Goal: Information Seeking & Learning: Learn about a topic

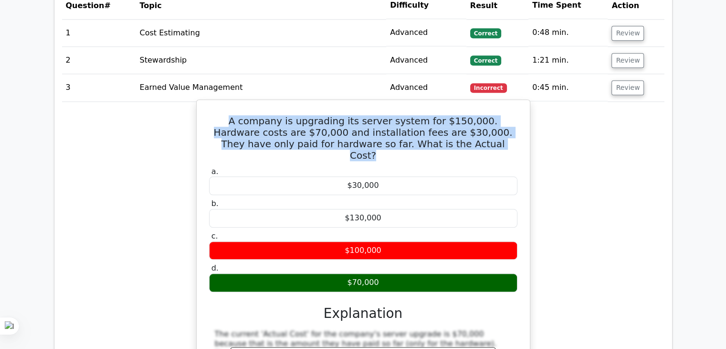
drag, startPoint x: 460, startPoint y: 126, endPoint x: 200, endPoint y: 105, distance: 261.0
click at [201, 105] on div "A company is upgrading its server system for $150,000. Hardware costs are $70,0…" at bounding box center [364, 287] width 326 height 367
copy h5 "A company is upgrading its server system for $150,000. Hardware costs are $70,0…"
click at [499, 137] on div "A company is upgrading its server system for $150,000. Hardware costs are $70,0…" at bounding box center [364, 287] width 326 height 367
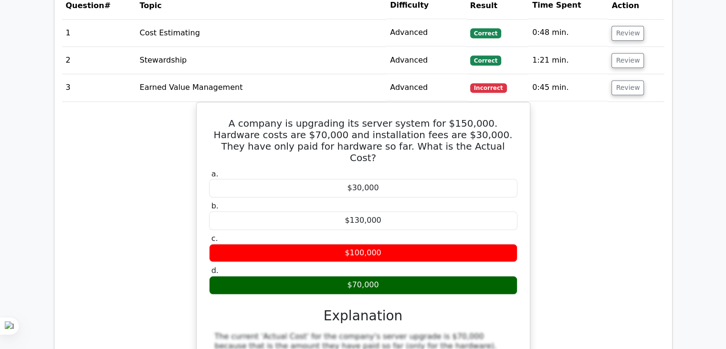
click at [564, 168] on div "A company is upgrading its server system for $150,000. Hardware costs are $70,0…" at bounding box center [363, 295] width 603 height 387
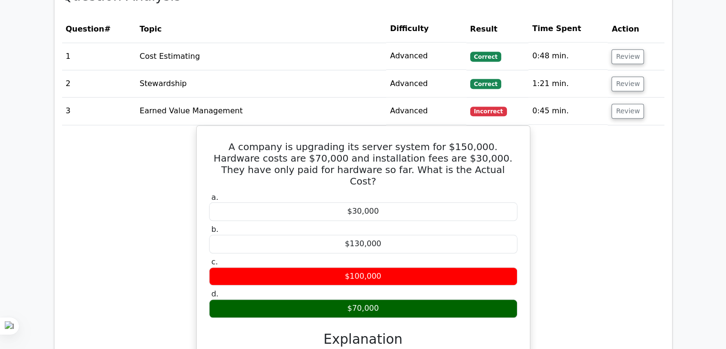
scroll to position [888, 0]
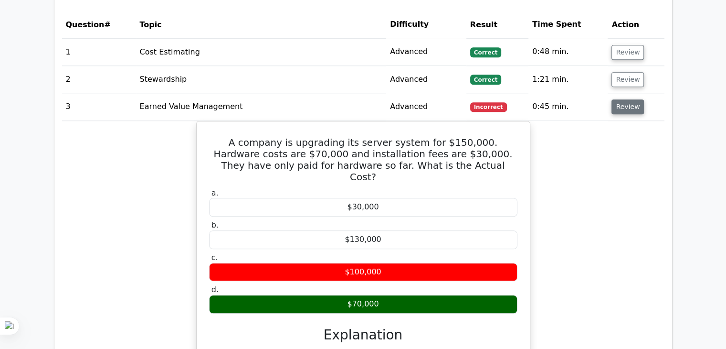
click at [618, 99] on button "Review" at bounding box center [628, 106] width 32 height 15
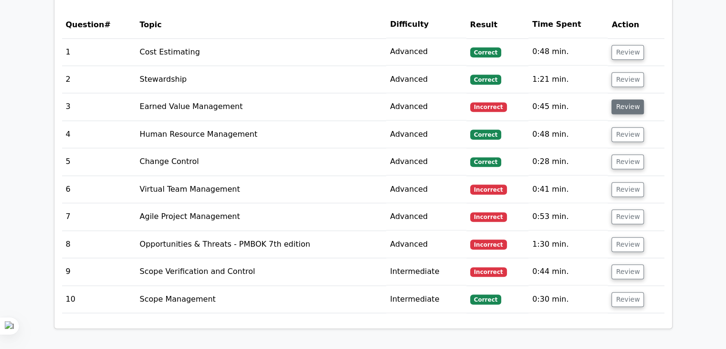
click at [618, 99] on button "Review" at bounding box center [628, 106] width 32 height 15
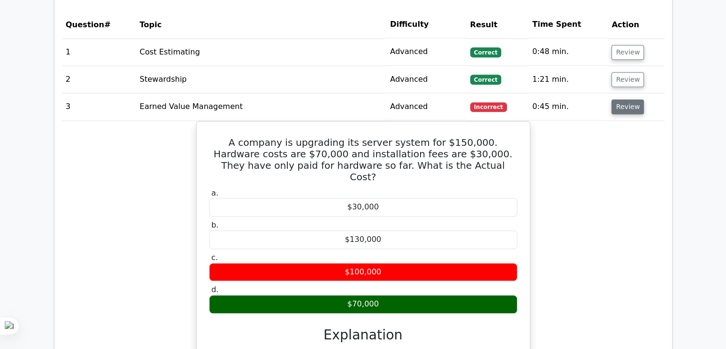
click at [618, 99] on button "Review" at bounding box center [628, 106] width 32 height 15
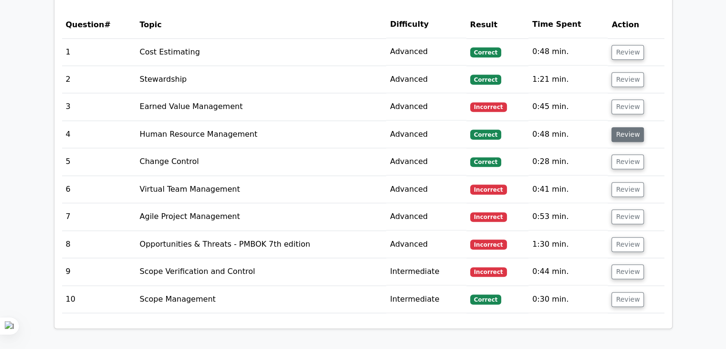
click at [621, 127] on button "Review" at bounding box center [628, 134] width 32 height 15
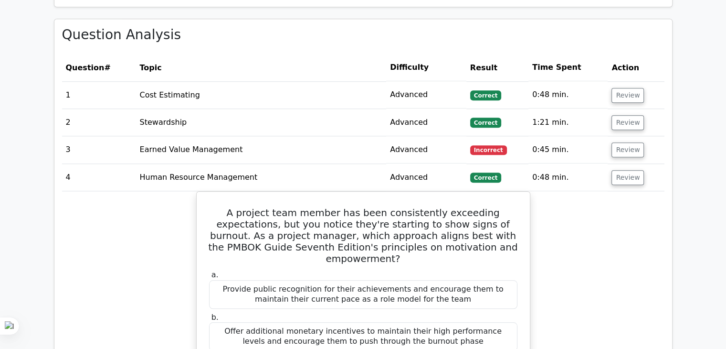
scroll to position [861, 0]
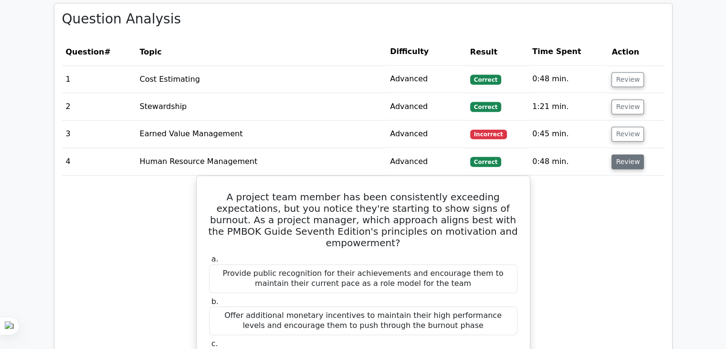
click at [635, 154] on button "Review" at bounding box center [628, 161] width 32 height 15
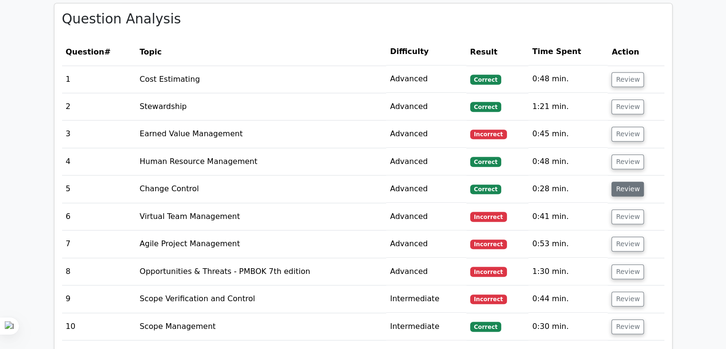
click at [619, 181] on button "Review" at bounding box center [628, 188] width 32 height 15
click at [620, 181] on button "Review" at bounding box center [628, 188] width 32 height 15
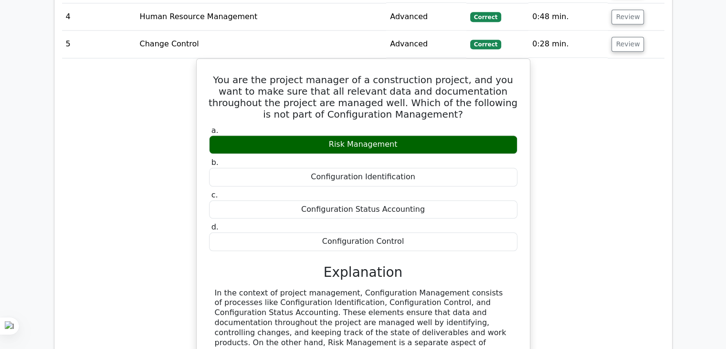
scroll to position [1005, 0]
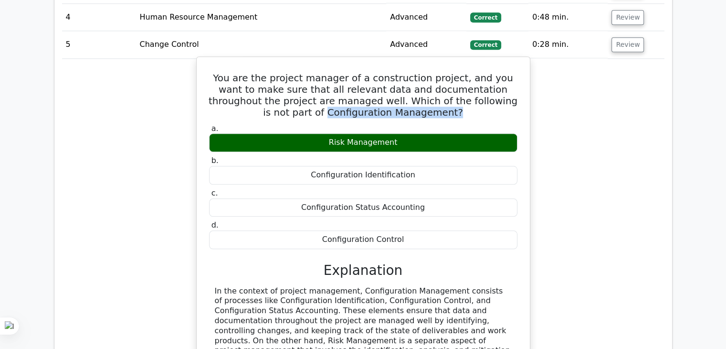
drag, startPoint x: 301, startPoint y: 97, endPoint x: 424, endPoint y: 95, distance: 123.7
click at [424, 95] on h5 "You are the project manager of a construction project, and you want to make sur…" at bounding box center [363, 95] width 310 height 46
copy h5 "Configuration Management?"
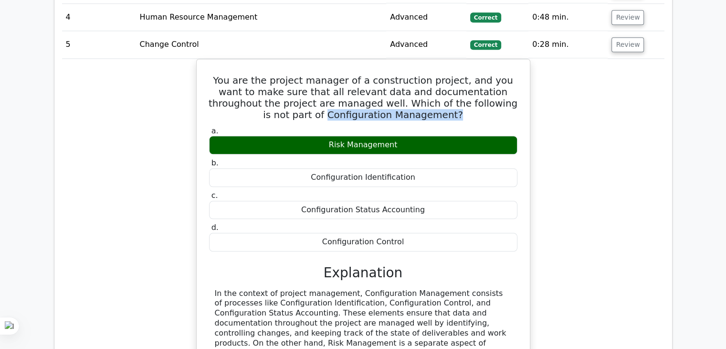
click at [577, 102] on div "You are the project manager of a construction project, and you want to make sur…" at bounding box center [363, 269] width 603 height 420
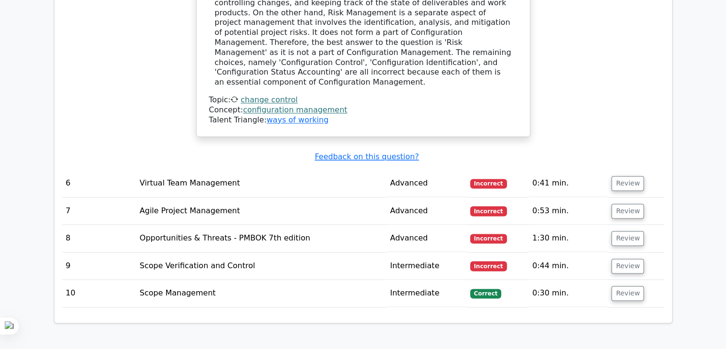
scroll to position [1387, 0]
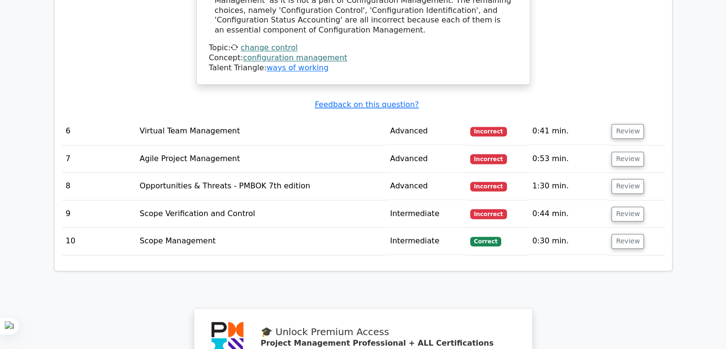
click at [623, 117] on td "Review" at bounding box center [636, 130] width 56 height 27
click at [623, 124] on button "Review" at bounding box center [628, 131] width 32 height 15
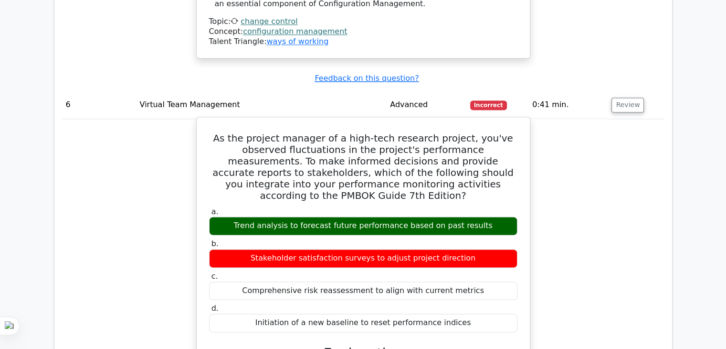
scroll to position [1435, 0]
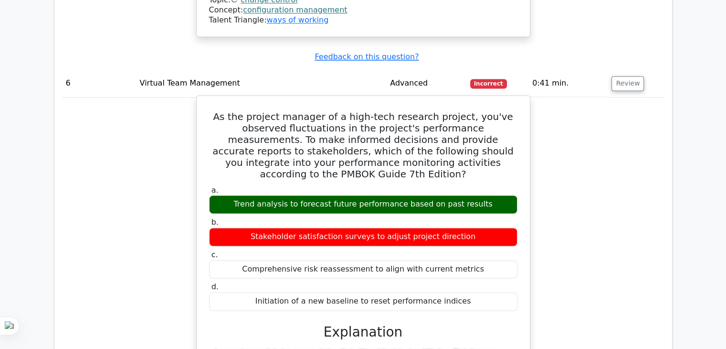
click at [269, 111] on h5 "As the project manager of a high-tech research project, you've observed fluctua…" at bounding box center [363, 145] width 310 height 69
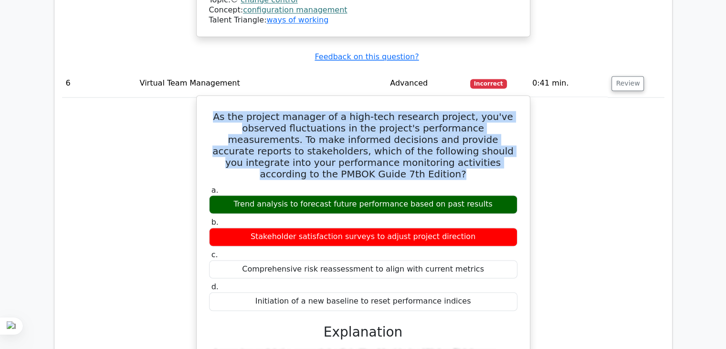
click at [269, 112] on h5 "As the project manager of a high-tech research project, you've observed fluctua…" at bounding box center [363, 145] width 310 height 69
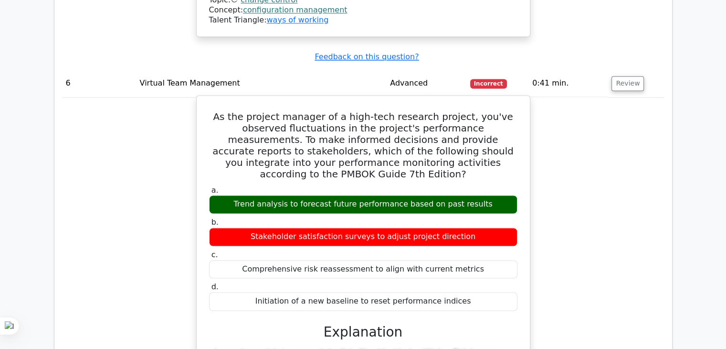
click at [313, 111] on h5 "As the project manager of a high-tech research project, you've observed fluctua…" at bounding box center [363, 145] width 310 height 69
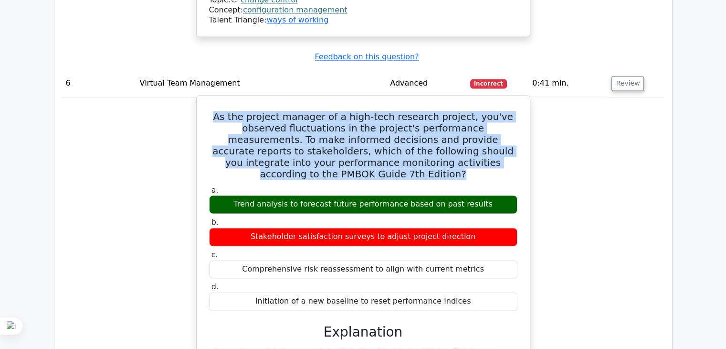
click at [313, 111] on h5 "As the project manager of a high-tech research project, you've observed fluctua…" at bounding box center [363, 145] width 310 height 69
copy div "As the project manager of a high-tech research project, you've observed fluctua…"
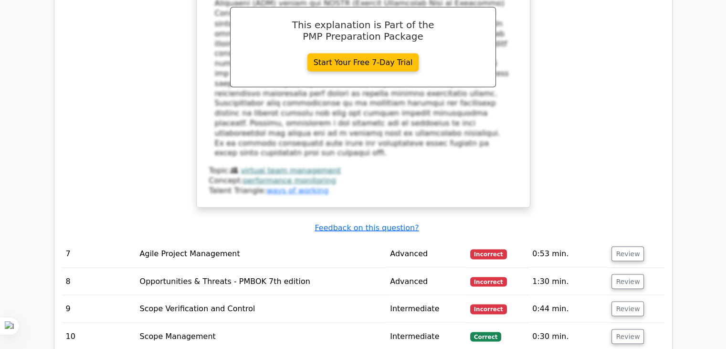
scroll to position [1817, 0]
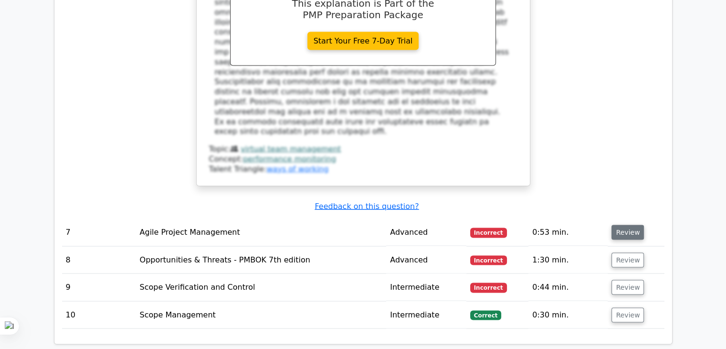
click at [628, 225] on button "Review" at bounding box center [628, 232] width 32 height 15
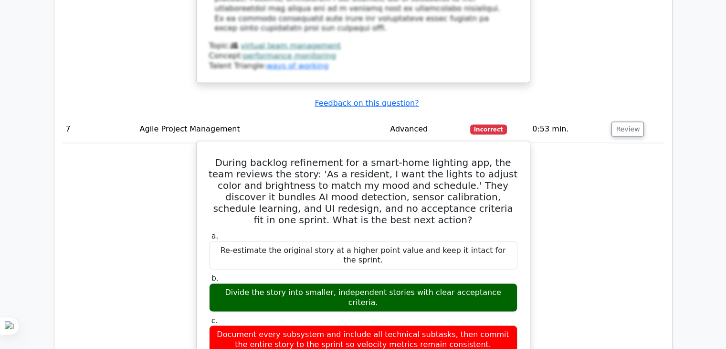
scroll to position [1912, 0]
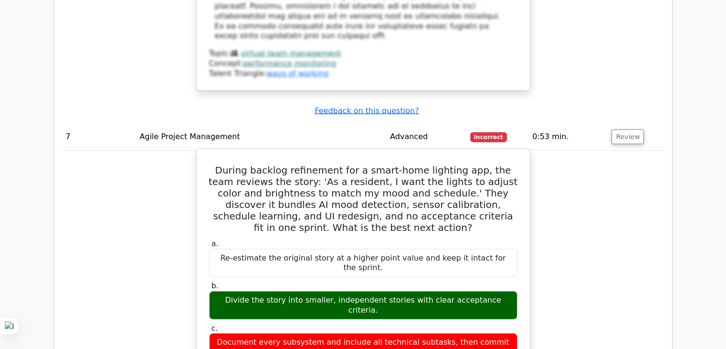
click at [321, 164] on h5 "During backlog refinement for a smart-home lighting app, the team reviews the s…" at bounding box center [363, 198] width 310 height 69
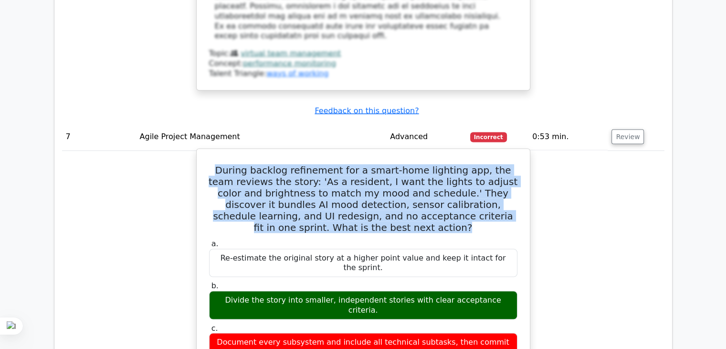
click at [321, 164] on h5 "During backlog refinement for a smart-home lighting app, the team reviews the s…" at bounding box center [363, 198] width 310 height 69
copy div "During backlog refinement for a smart-home lighting app, the team reviews the s…"
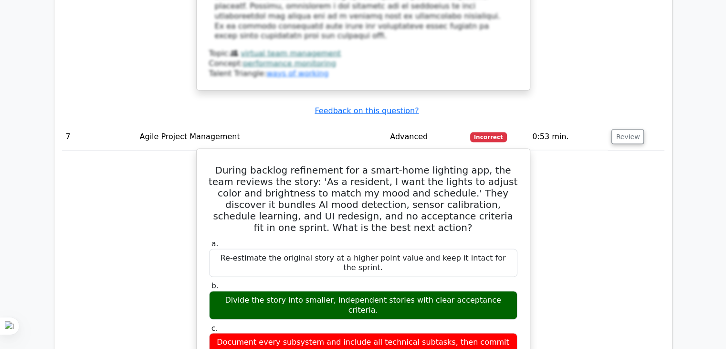
click at [334, 333] on div "Document every subsystem and include all technical subtasks, then commit the en…" at bounding box center [363, 347] width 308 height 29
copy div "Document every subsystem and include all technical subtasks, then commit the en…"
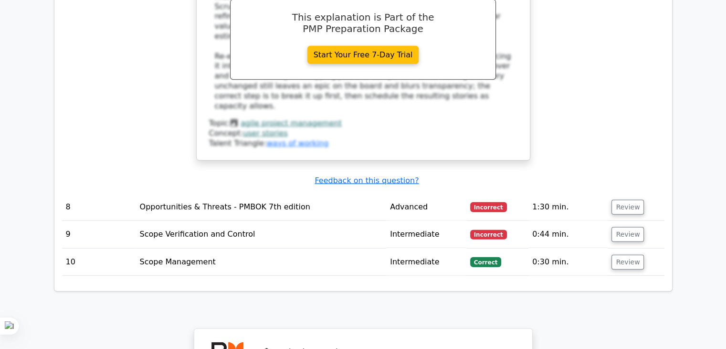
scroll to position [2390, 0]
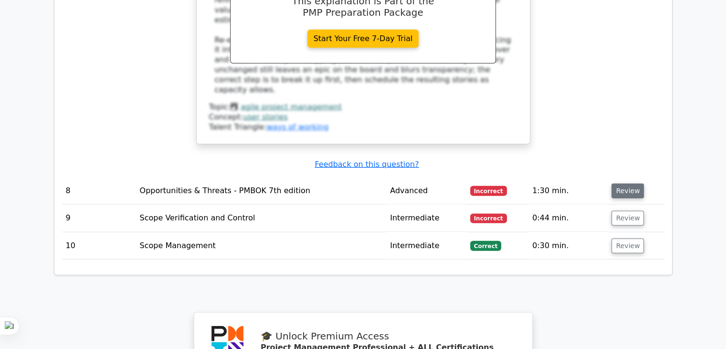
click at [617, 183] on button "Review" at bounding box center [628, 190] width 32 height 15
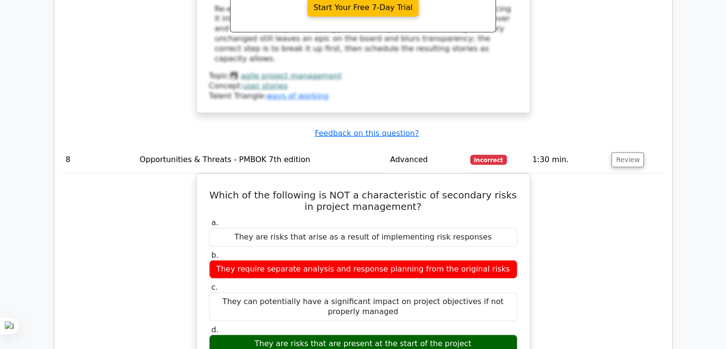
scroll to position [2485, 0]
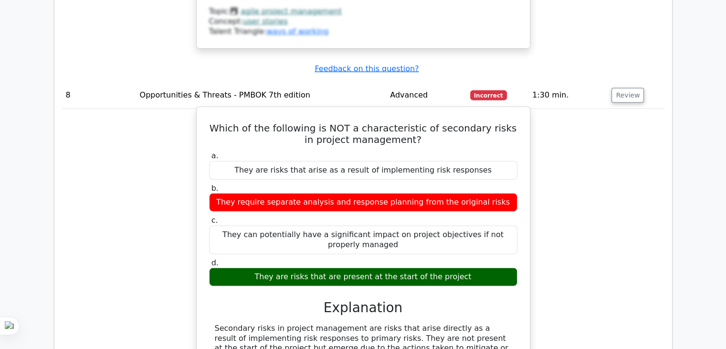
click at [322, 122] on h5 "Which of the following is NOT a characteristic of secondary risks in project ma…" at bounding box center [363, 133] width 310 height 23
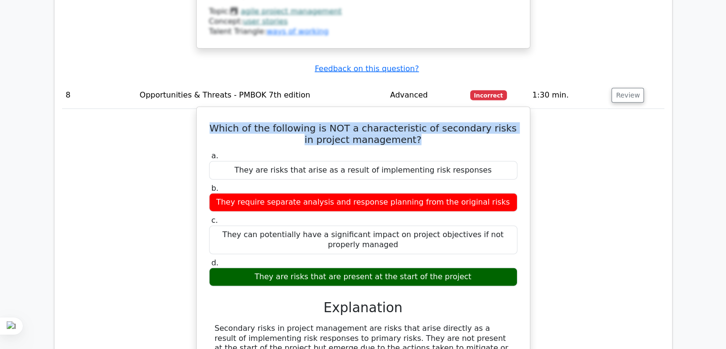
click at [322, 122] on h5 "Which of the following is NOT a characteristic of secondary risks in project ma…" at bounding box center [363, 133] width 310 height 23
